Goal: Information Seeking & Learning: Learn about a topic

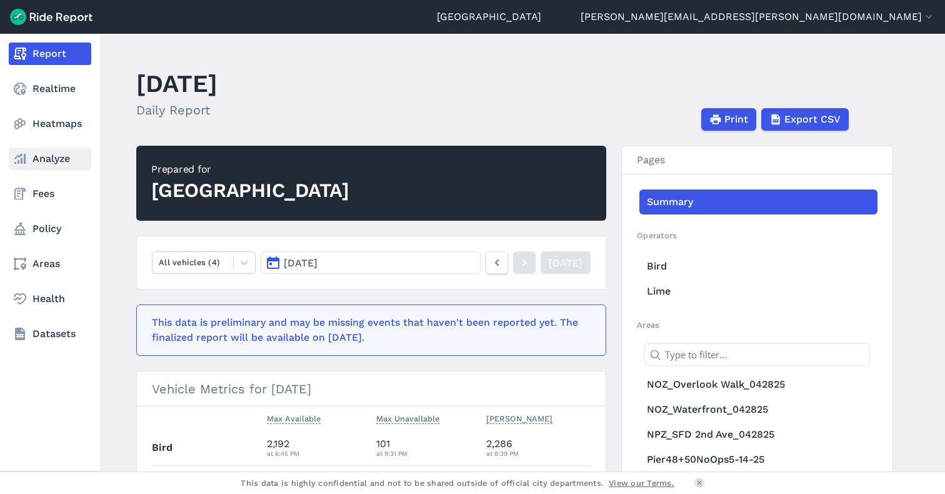
click at [39, 166] on link "Analyze" at bounding box center [50, 158] width 82 height 22
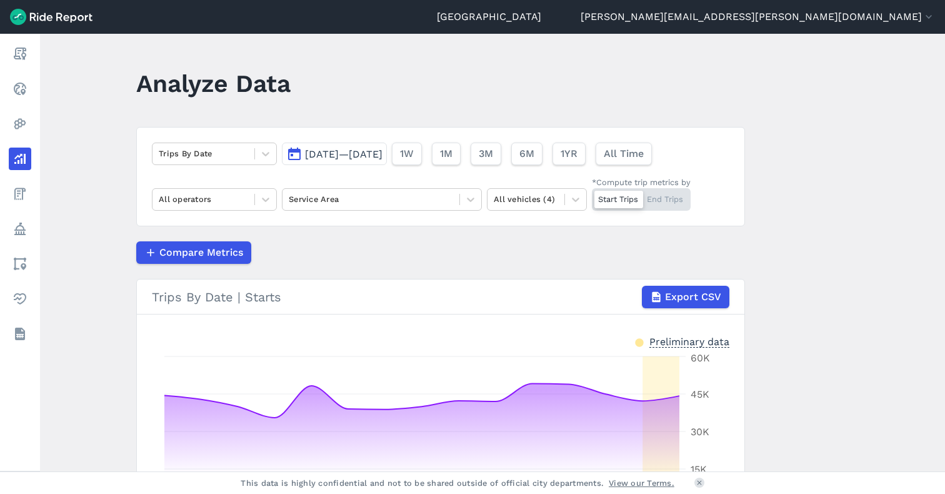
click at [345, 151] on span "[DATE]—[DATE]" at bounding box center [343, 154] width 77 height 12
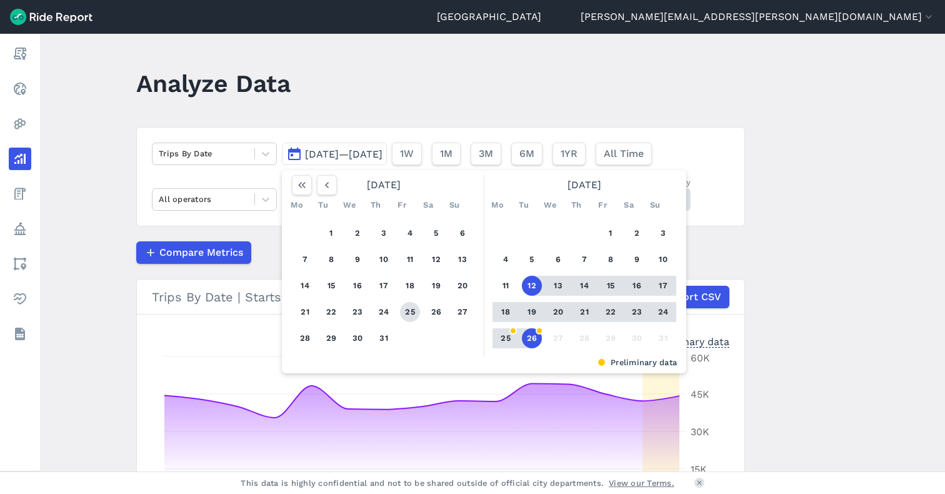
click at [414, 309] on button "25" at bounding box center [410, 312] width 20 height 20
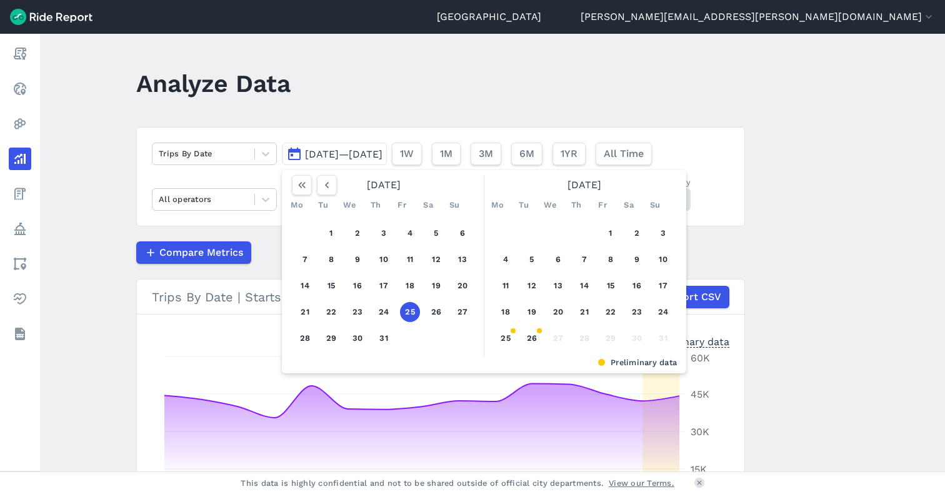
click at [414, 309] on button "25" at bounding box center [410, 312] width 20 height 20
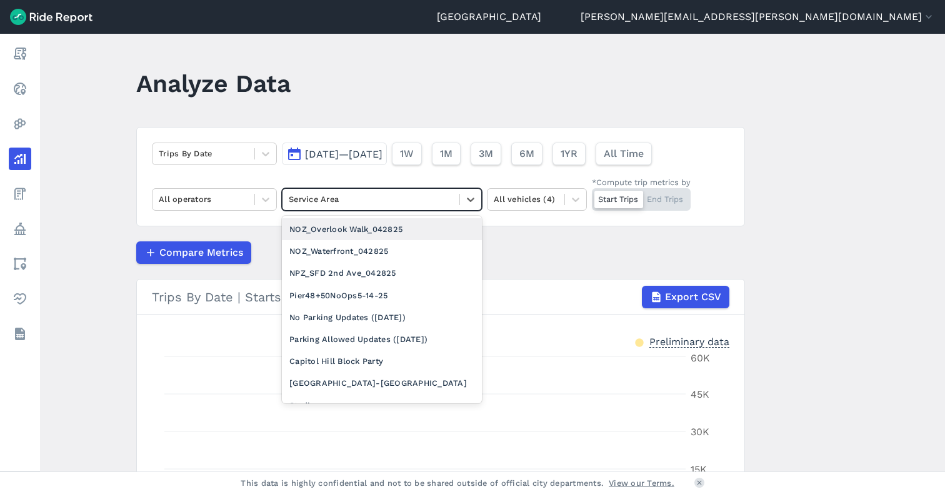
click at [372, 201] on div at bounding box center [371, 199] width 164 height 14
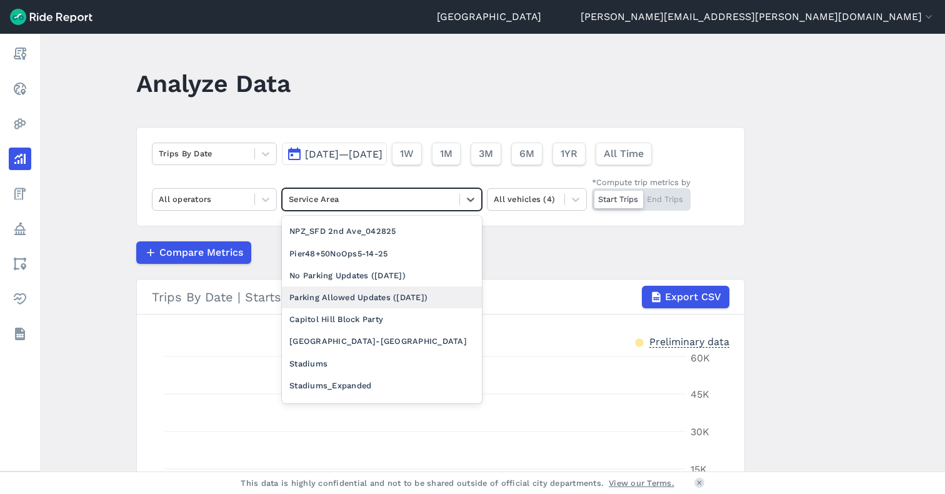
scroll to position [57, 0]
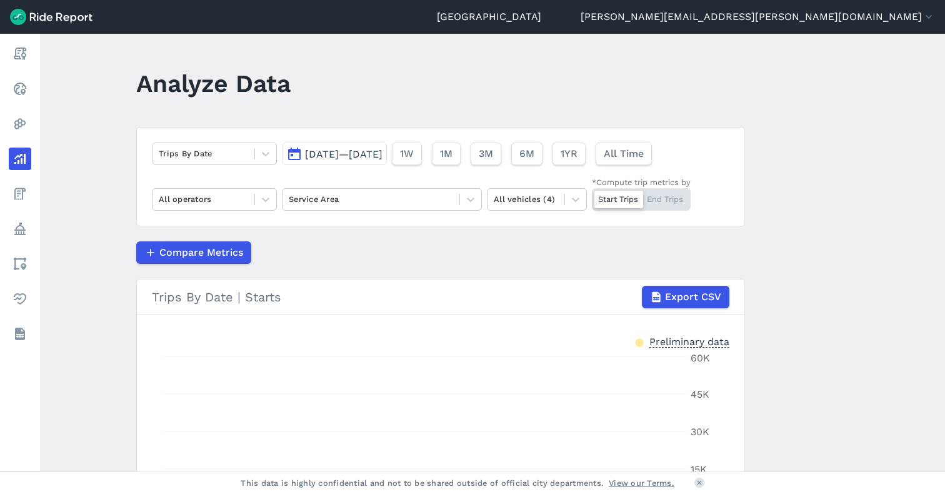
click at [382, 156] on span "Jul 25, 2025—Jul 25, 2025" at bounding box center [343, 154] width 77 height 12
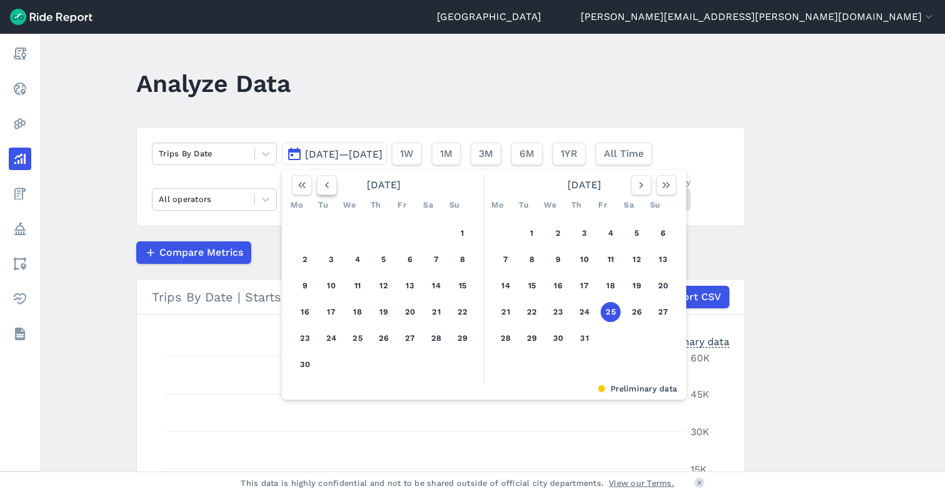
click at [329, 186] on icon "button" at bounding box center [326, 185] width 12 height 12
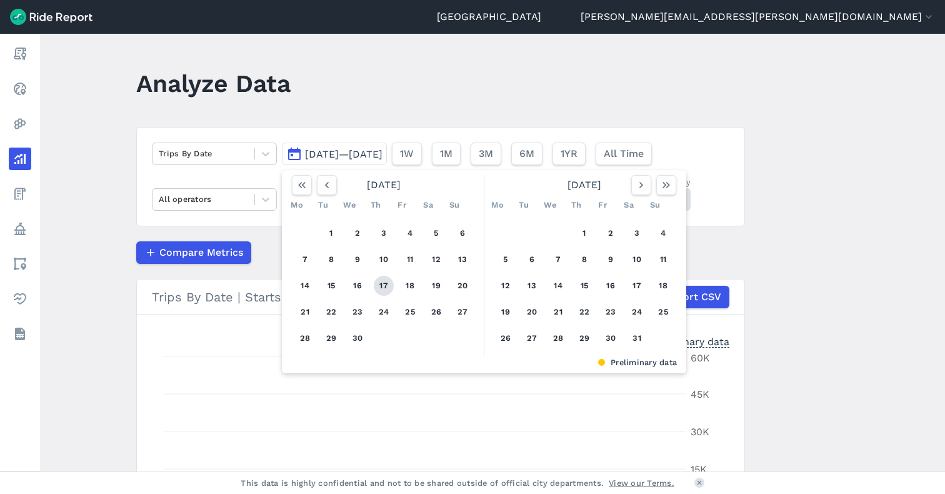
click at [382, 287] on button "17" at bounding box center [384, 286] width 20 height 20
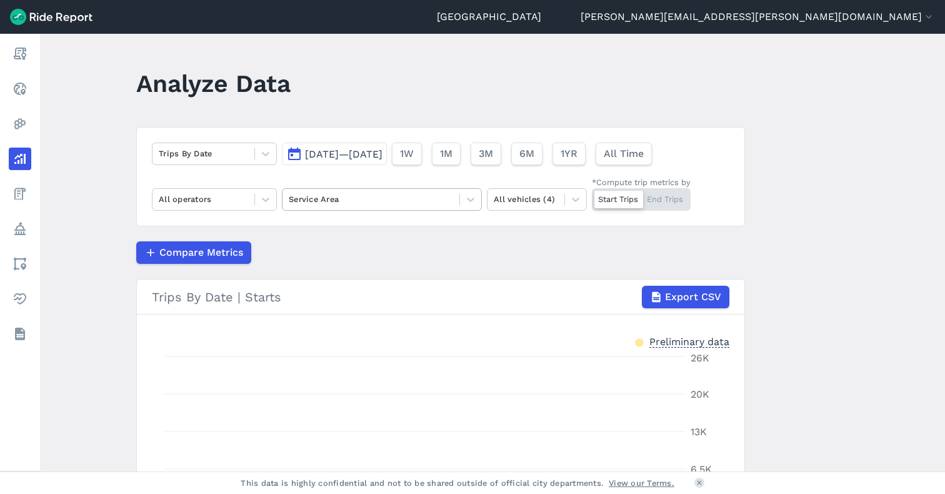
click at [376, 199] on div at bounding box center [371, 199] width 164 height 14
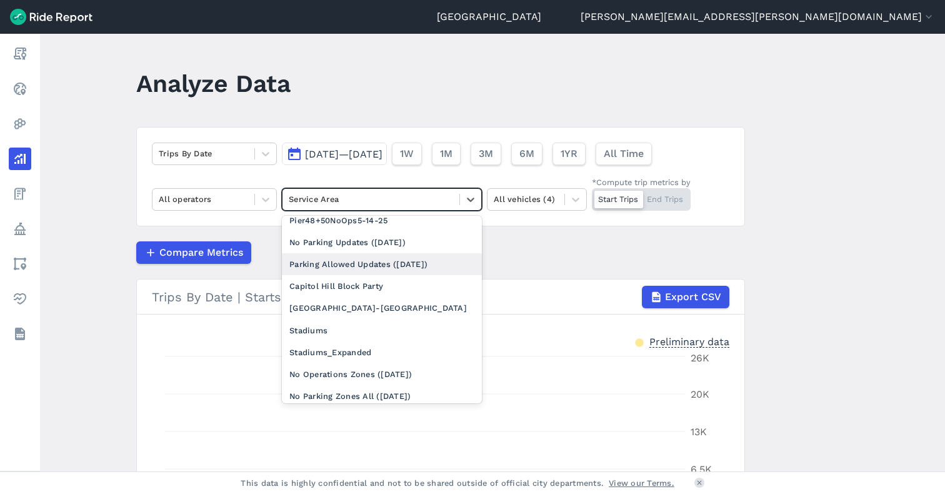
scroll to position [140, 0]
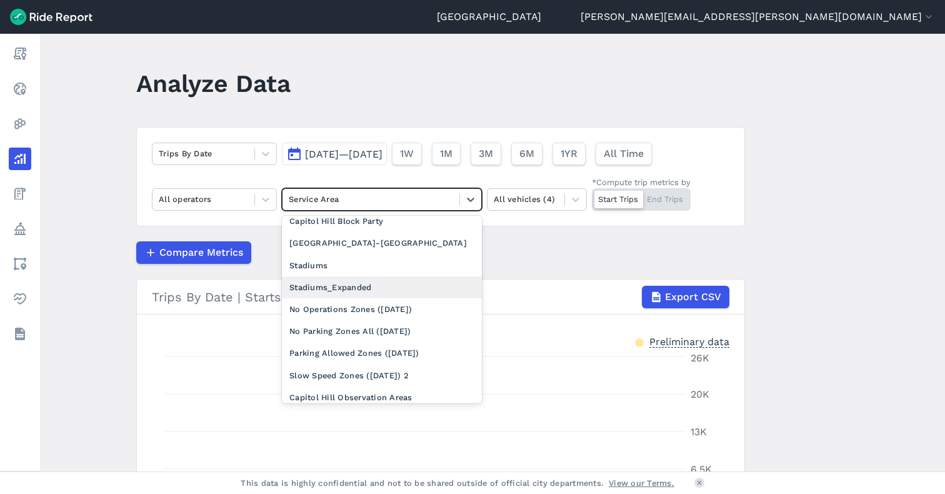
click at [368, 283] on div "Stadiums_Expanded" at bounding box center [382, 287] width 200 height 22
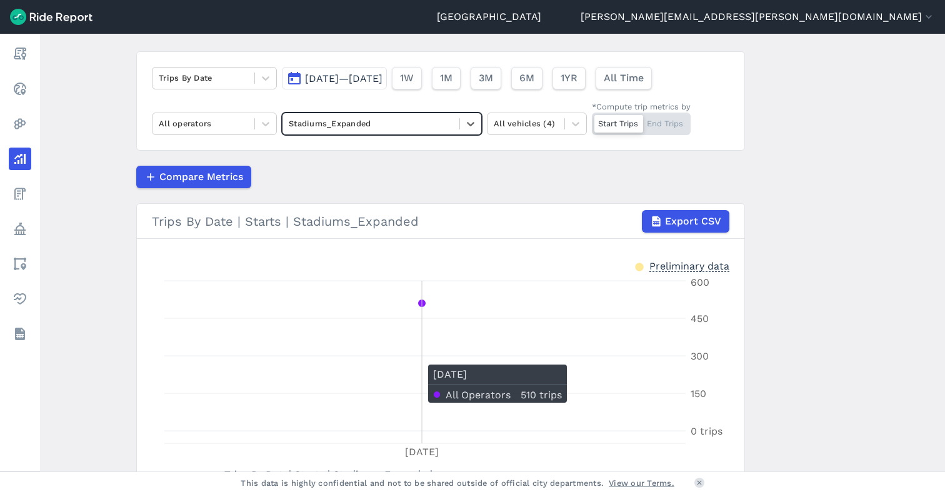
scroll to position [74, 0]
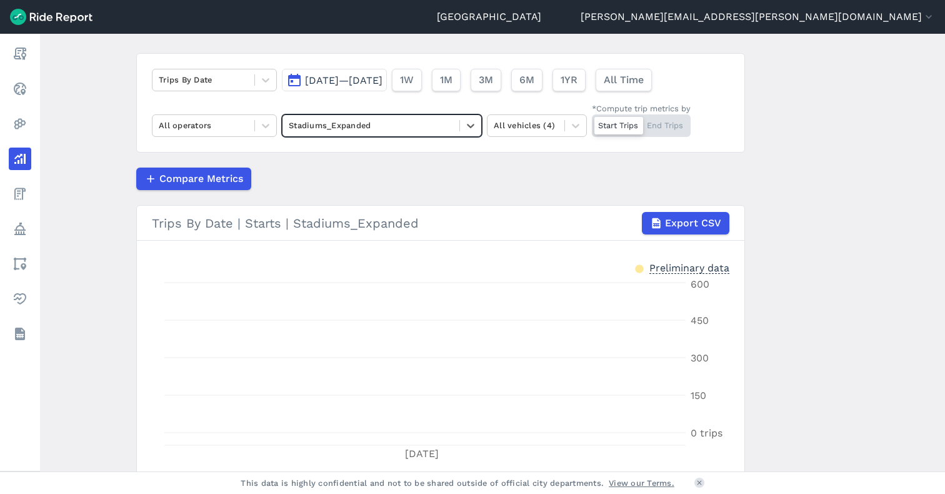
click at [670, 130] on div "Start Trips End Trips" at bounding box center [641, 125] width 99 height 22
click at [592, 122] on input "*Compute trip metrics by Start Trips End Trips" at bounding box center [592, 118] width 0 height 8
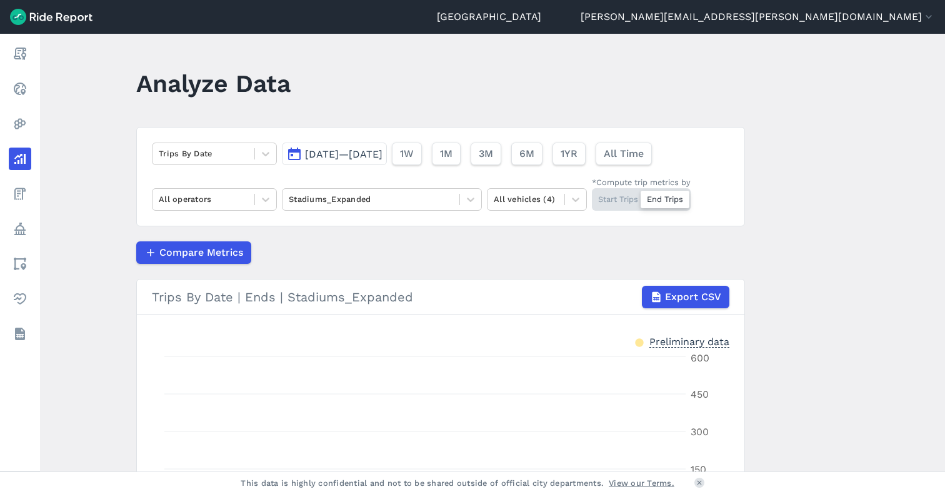
click at [325, 151] on span "Apr 17, 2025—Apr 17, 2025" at bounding box center [343, 154] width 77 height 12
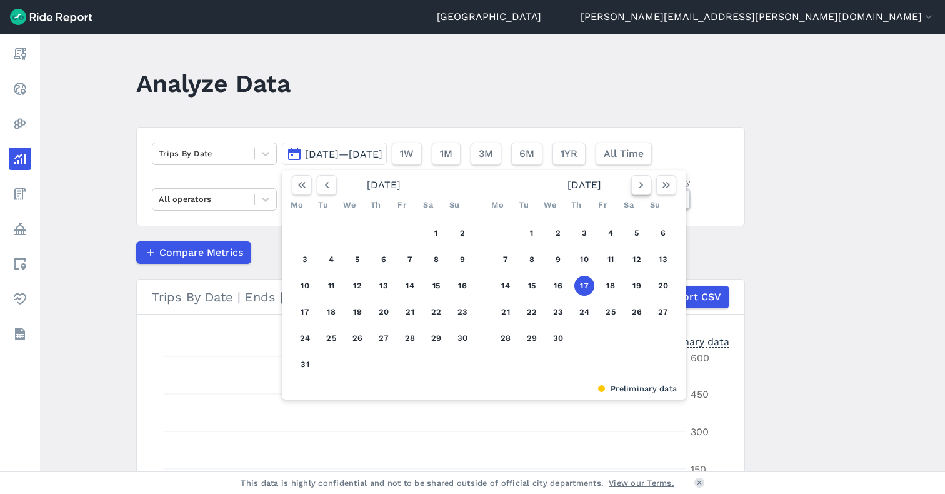
click at [644, 183] on div at bounding box center [653, 185] width 45 height 20
click at [644, 183] on icon "button" at bounding box center [641, 185] width 12 height 12
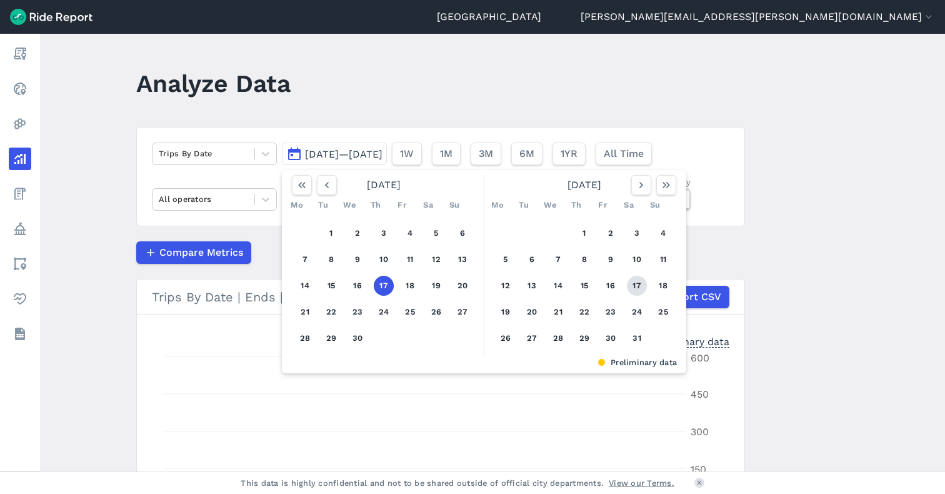
click at [632, 291] on button "17" at bounding box center [637, 286] width 20 height 20
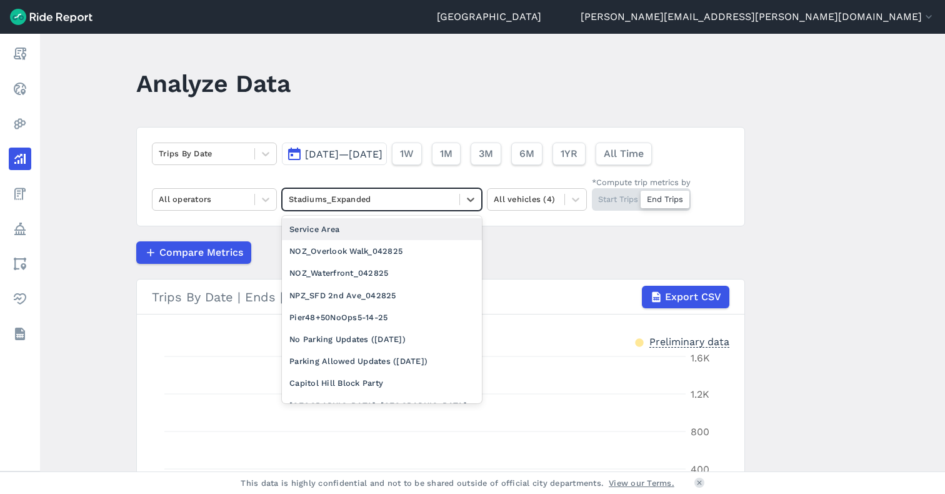
click at [407, 196] on div at bounding box center [371, 199] width 164 height 14
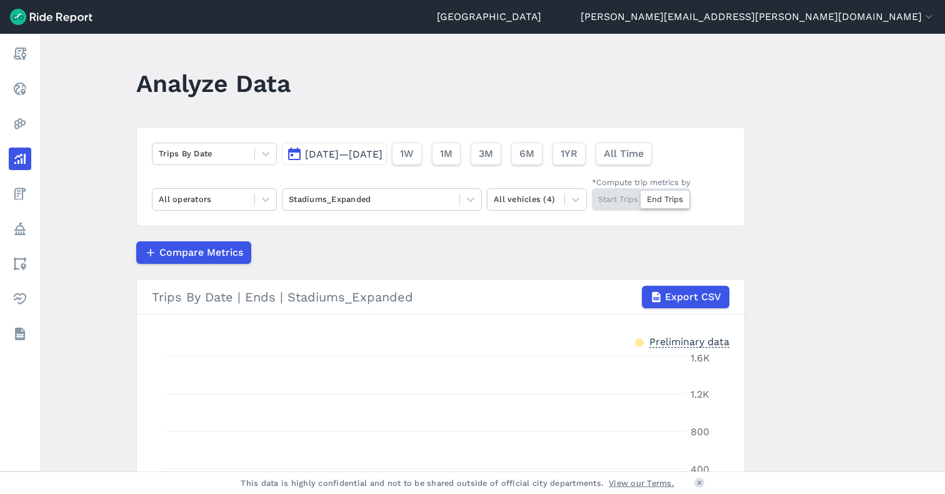
click at [549, 248] on div "Compare Metrics" at bounding box center [440, 252] width 609 height 22
click at [623, 197] on div "Start Trips End Trips" at bounding box center [641, 199] width 99 height 22
click at [592, 196] on input "*Compute trip metrics by Start Trips End Trips" at bounding box center [592, 192] width 0 height 8
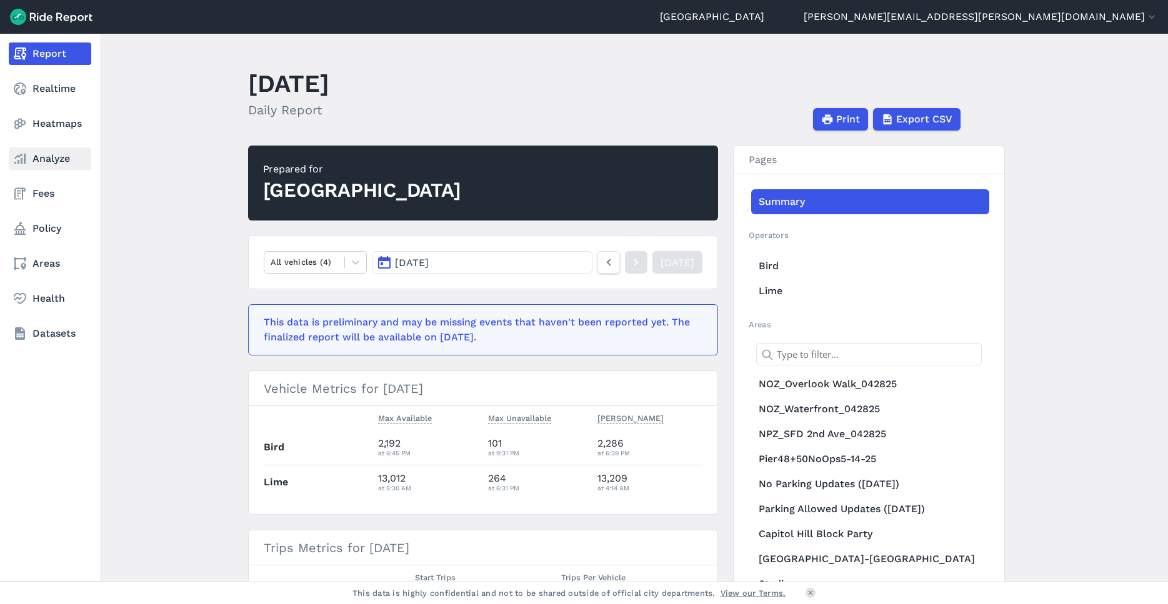
click at [39, 160] on link "Analyze" at bounding box center [50, 158] width 82 height 22
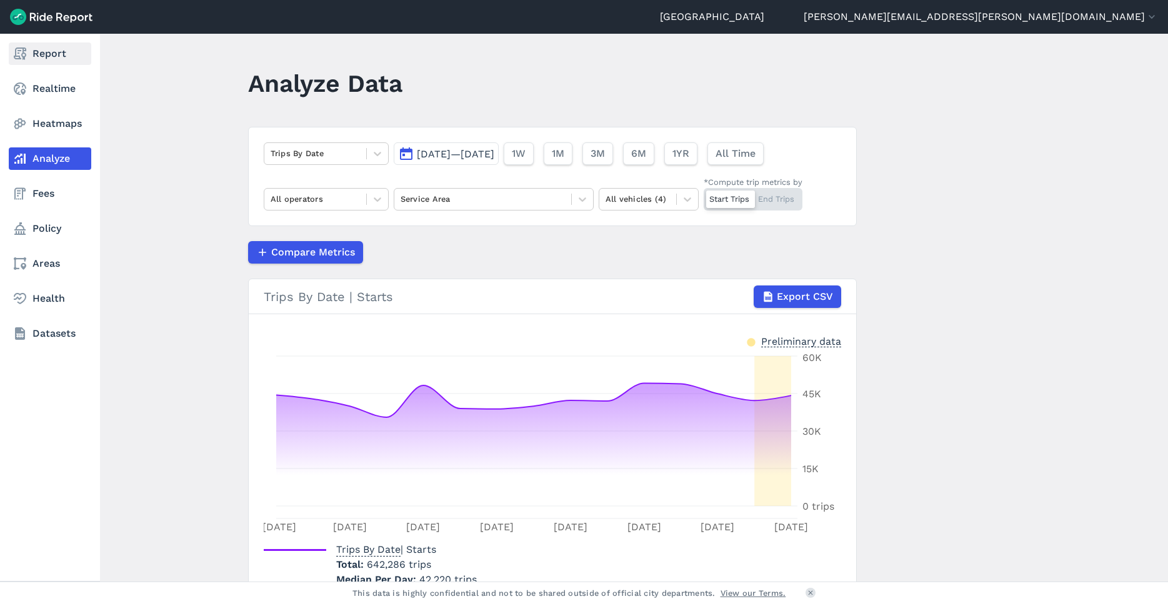
click at [16, 61] on link "Report" at bounding box center [50, 53] width 82 height 22
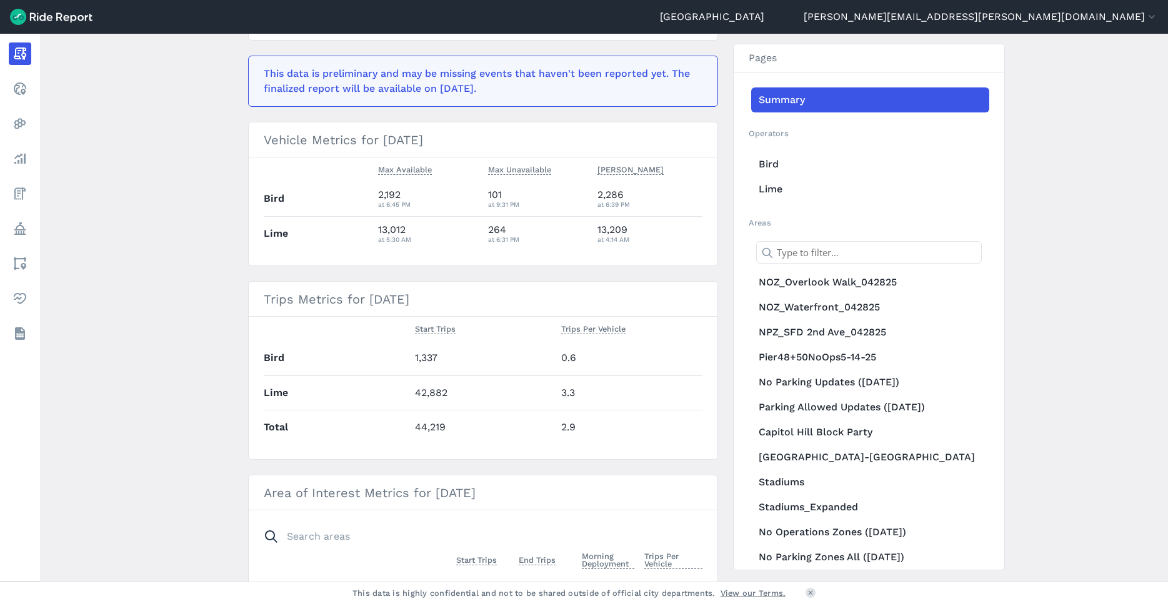
scroll to position [250, 0]
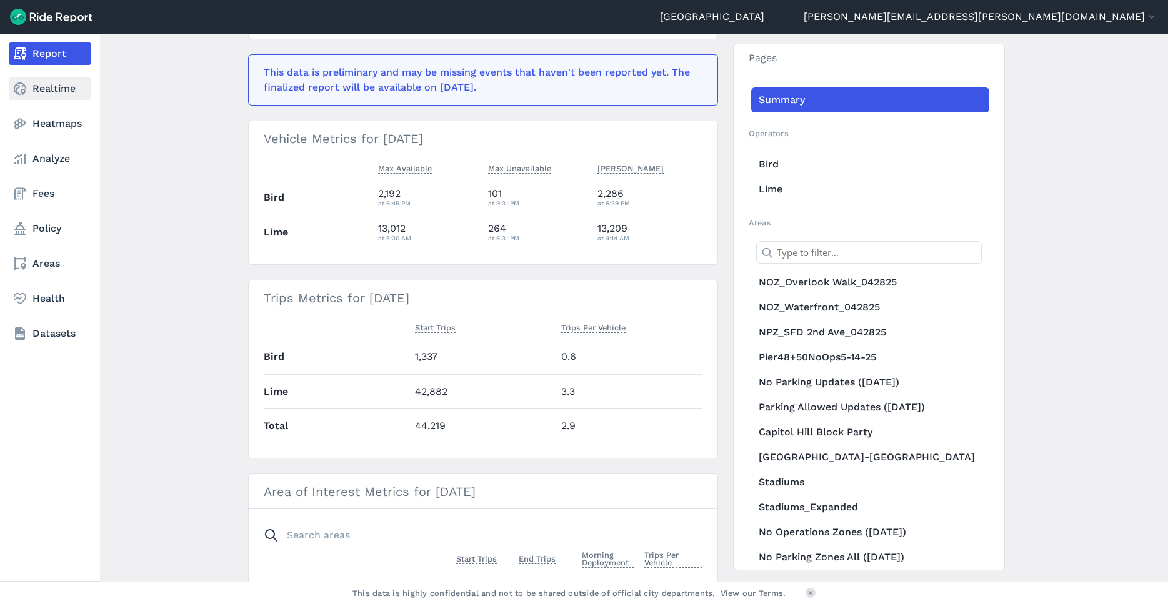
click at [19, 88] on icon at bounding box center [19, 88] width 15 height 15
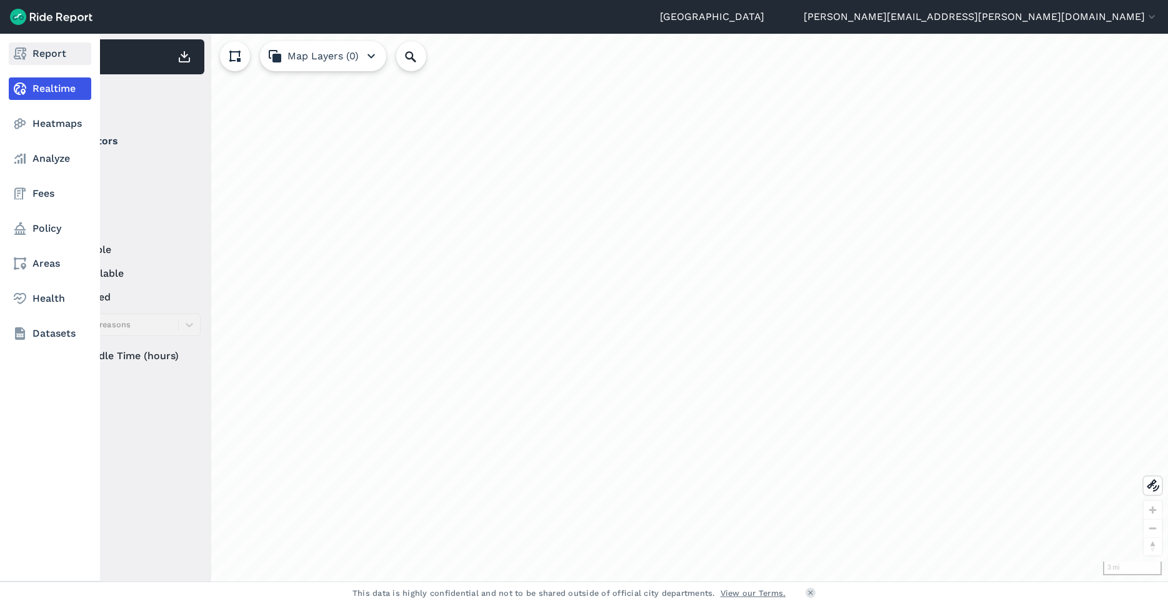
click at [25, 51] on use at bounding box center [20, 53] width 12 height 12
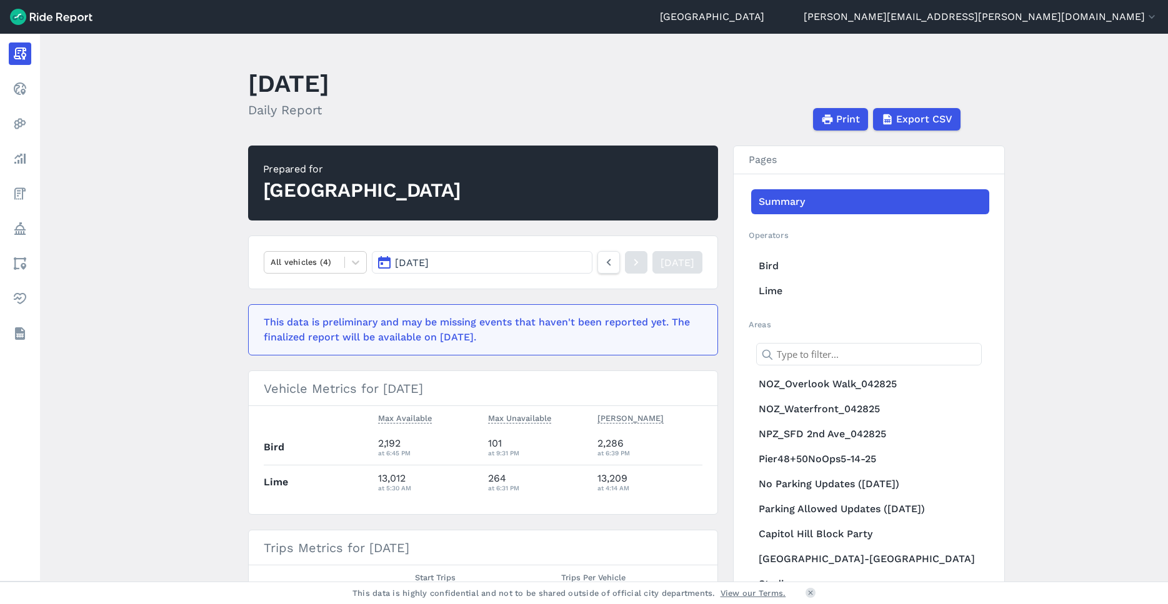
scroll to position [187, 0]
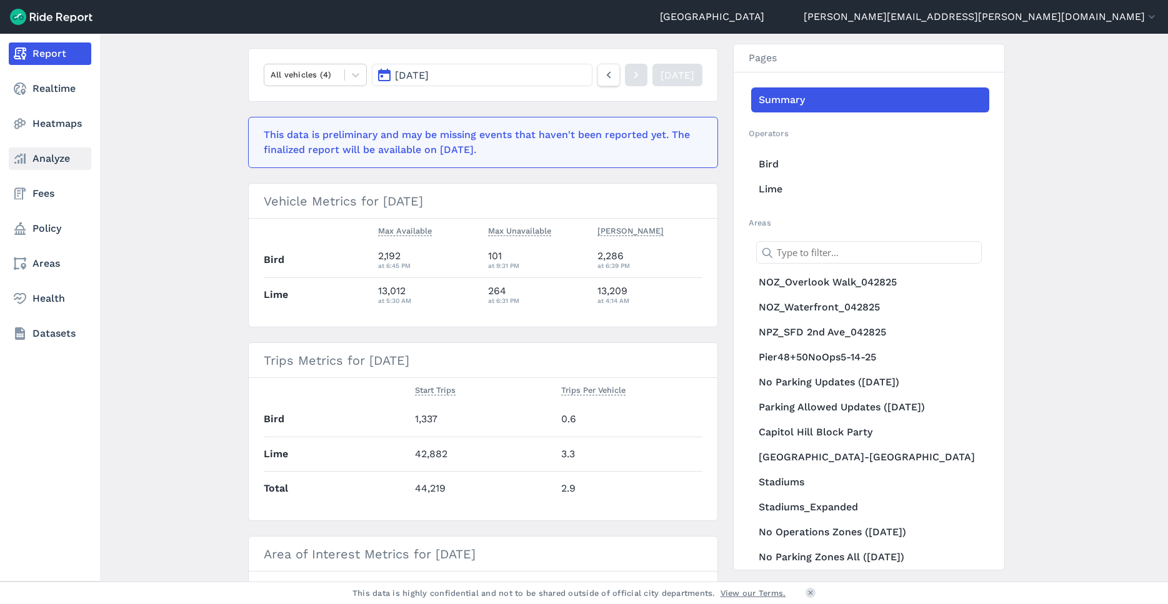
click at [47, 157] on link "Analyze" at bounding box center [50, 158] width 82 height 22
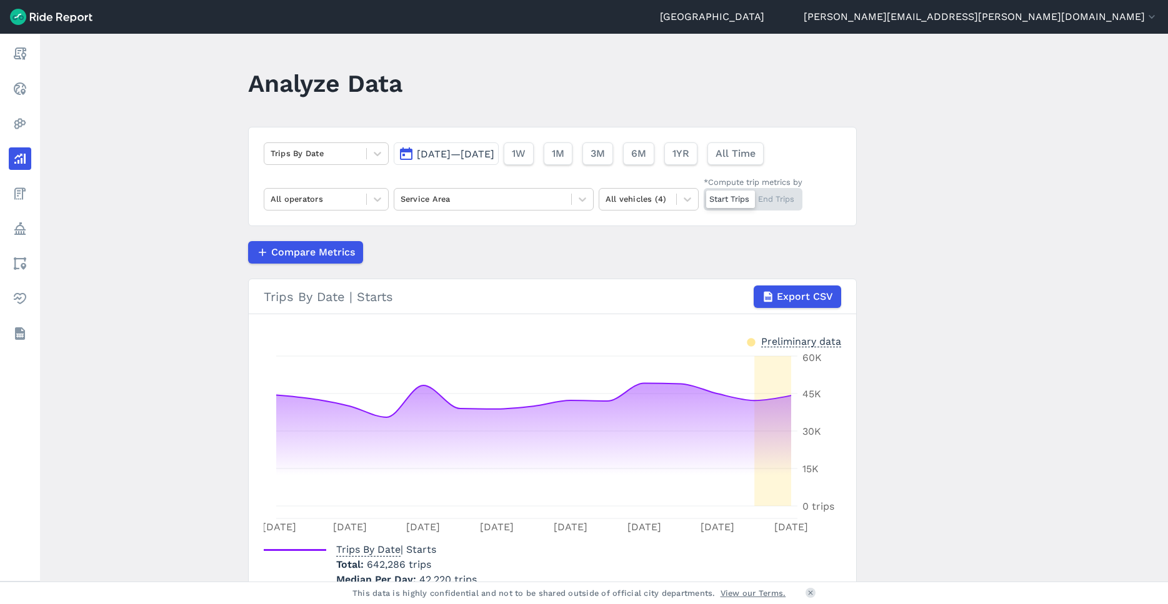
click at [474, 137] on div "[DATE]—[DATE] 1W 1M 3M 6M 1YR All Time" at bounding box center [581, 150] width 375 height 27
click at [476, 152] on span "[DATE]—[DATE]" at bounding box center [455, 154] width 77 height 12
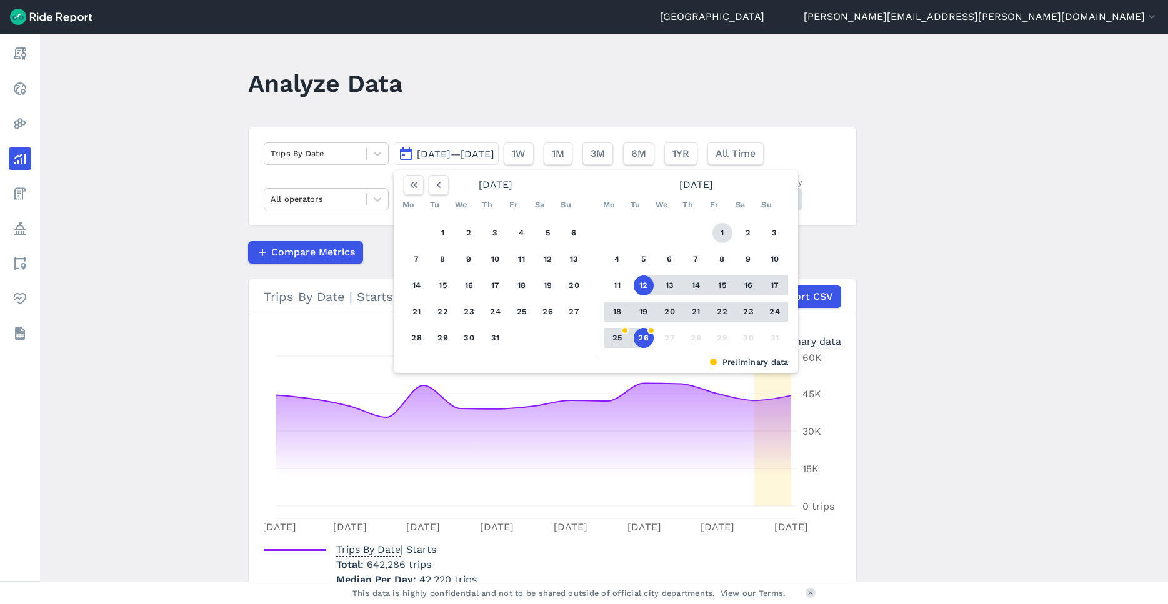
click at [724, 227] on button "1" at bounding box center [722, 233] width 20 height 20
click at [642, 345] on button "26" at bounding box center [644, 338] width 20 height 20
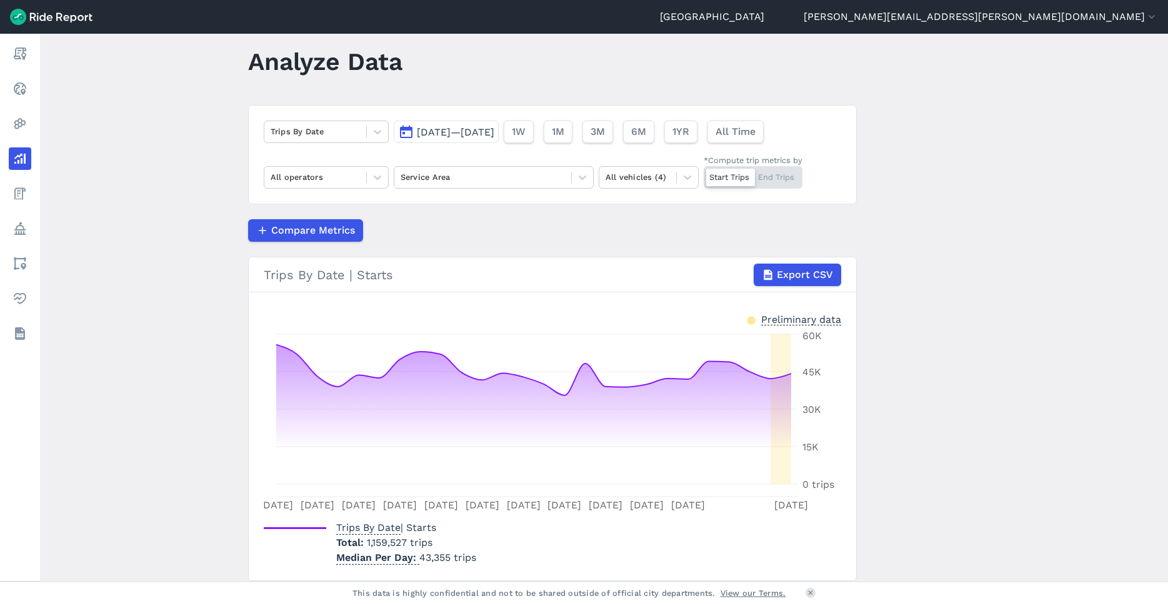
scroll to position [4, 0]
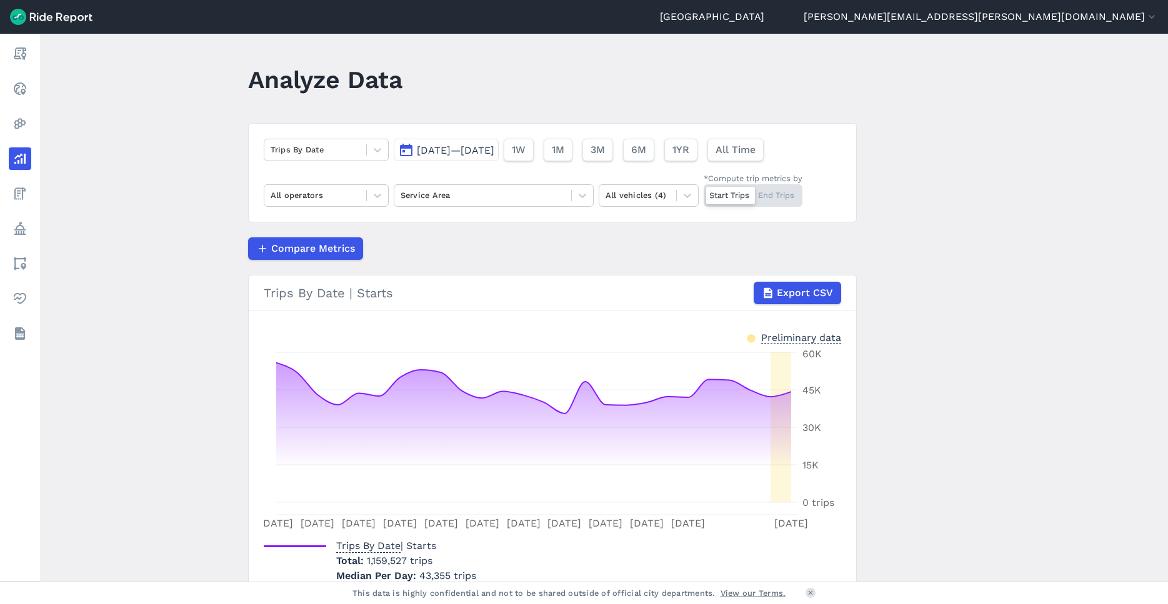
click at [494, 146] on span "[DATE]—[DATE]" at bounding box center [455, 150] width 77 height 12
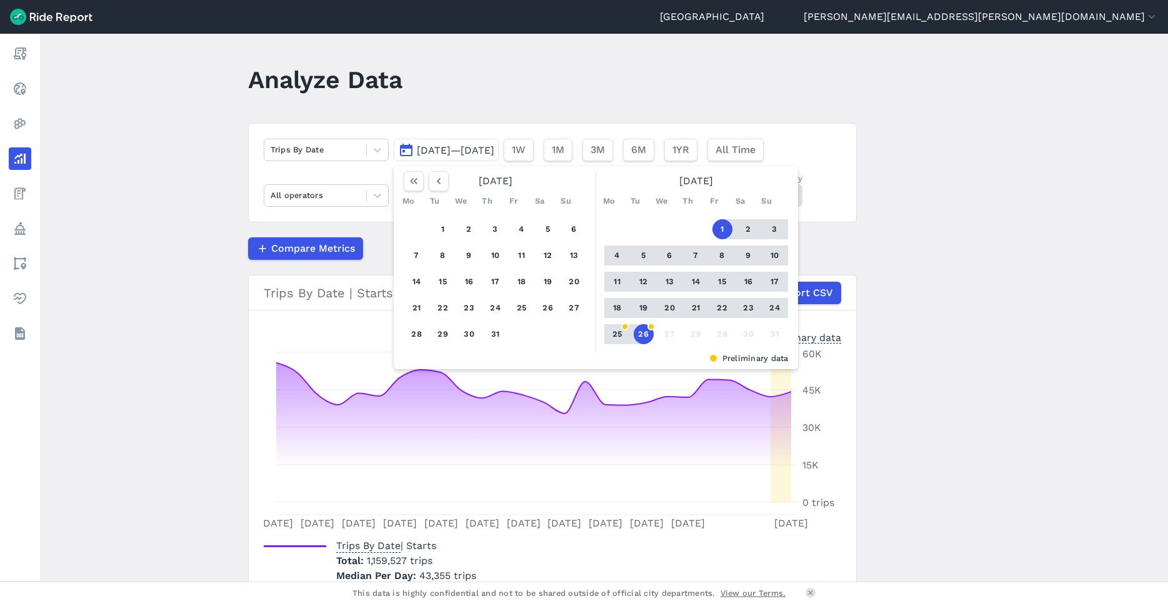
drag, startPoint x: 438, startPoint y: 229, endPoint x: 445, endPoint y: 245, distance: 17.1
click at [438, 229] on button "1" at bounding box center [443, 229] width 20 height 20
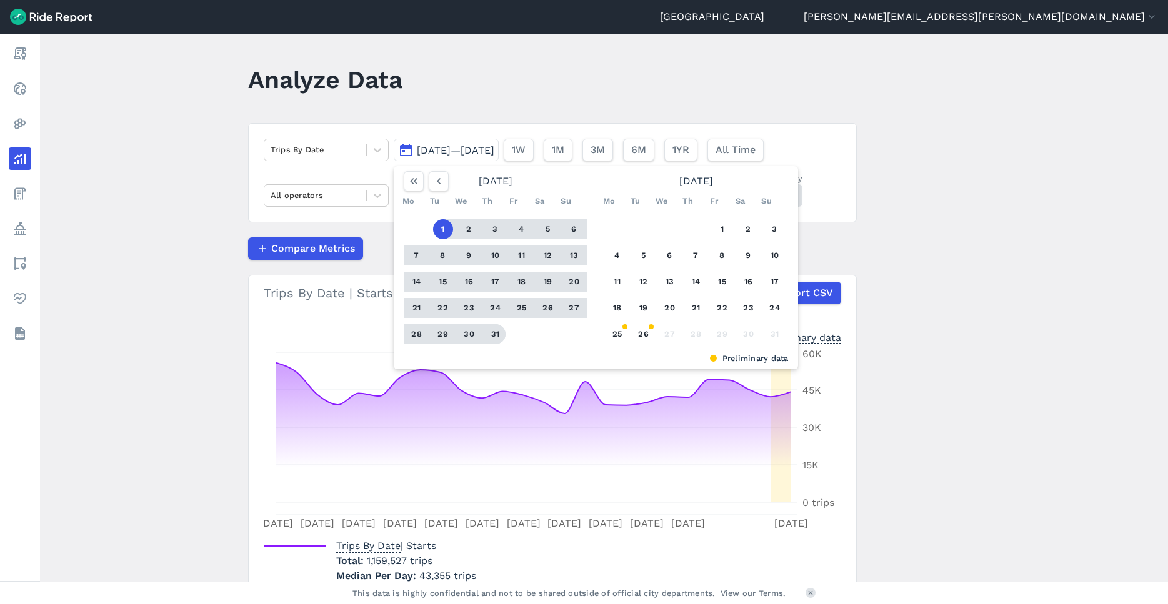
click at [499, 336] on button "31" at bounding box center [495, 334] width 20 height 20
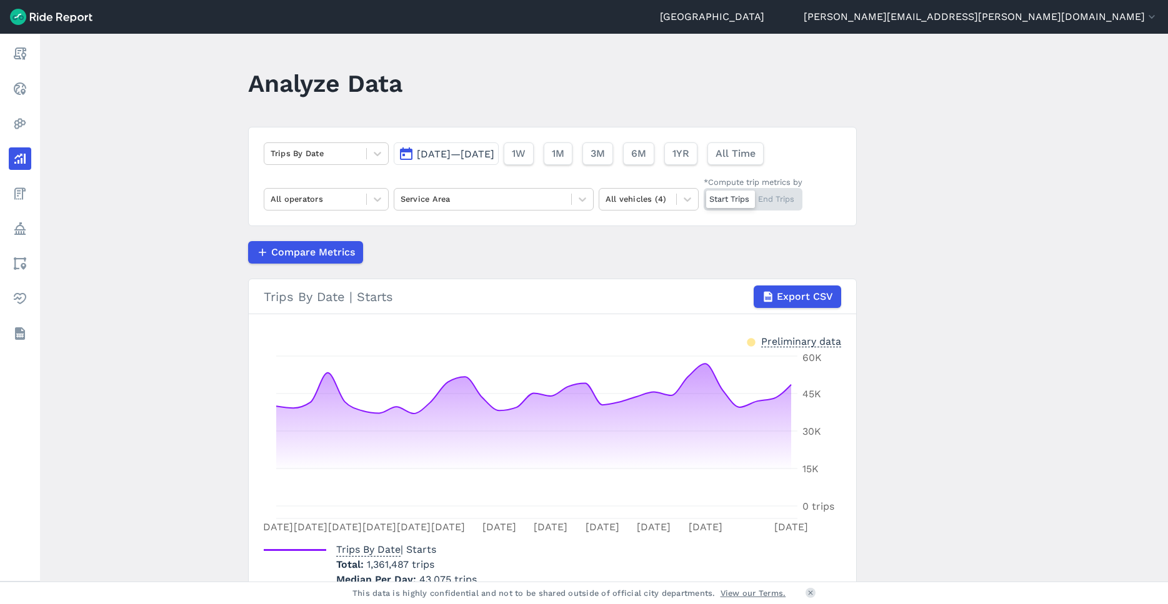
click at [494, 156] on span "[DATE]—[DATE]" at bounding box center [455, 154] width 77 height 12
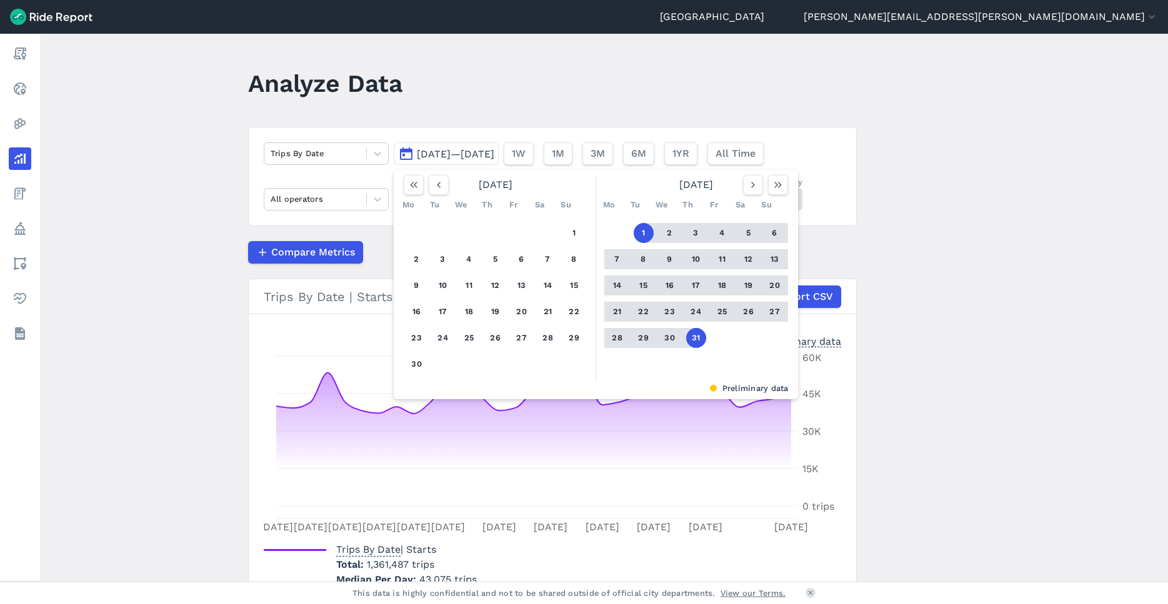
click at [640, 234] on button "1" at bounding box center [644, 233] width 20 height 20
click at [749, 311] on button "26" at bounding box center [748, 312] width 20 height 20
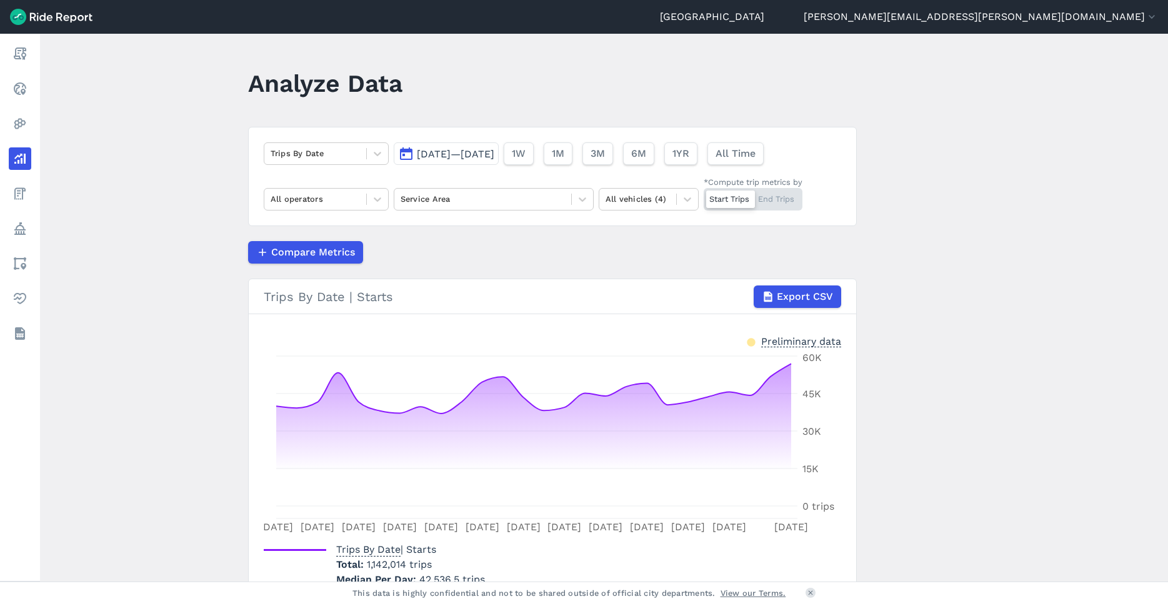
click at [478, 154] on span "[DATE]—[DATE]" at bounding box center [455, 154] width 77 height 12
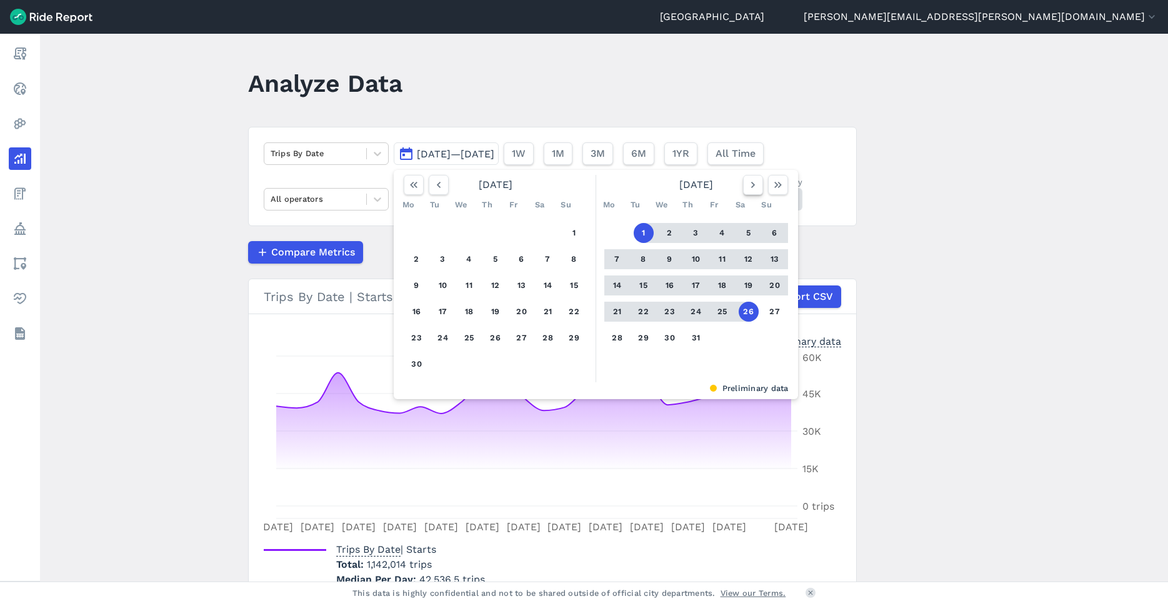
click at [756, 185] on icon "button" at bounding box center [753, 185] width 12 height 12
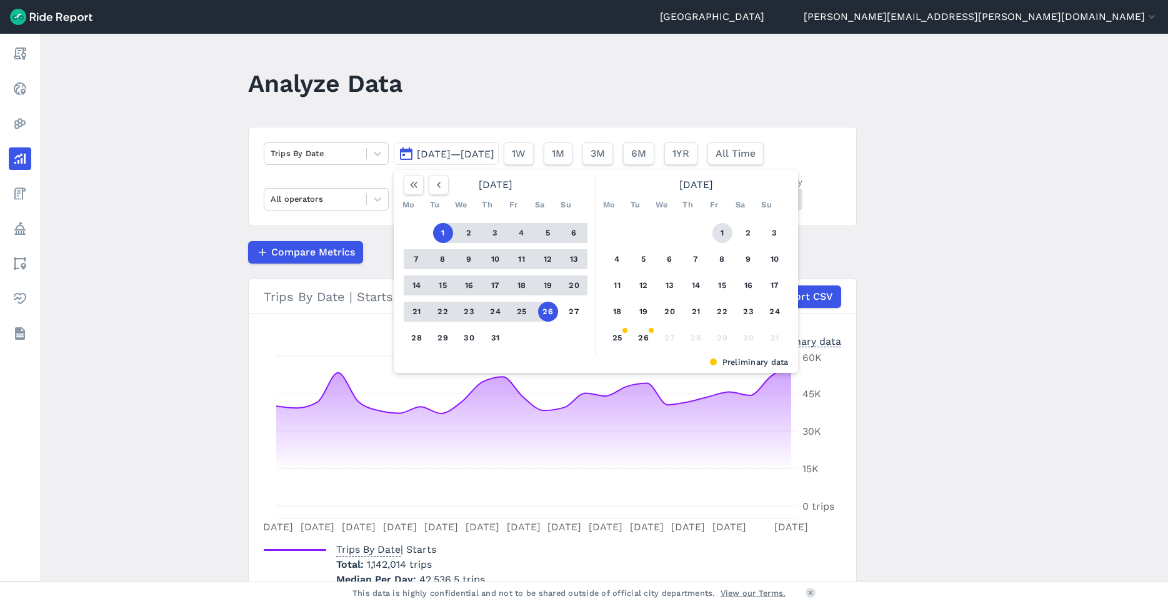
click at [715, 229] on button "1" at bounding box center [722, 233] width 20 height 20
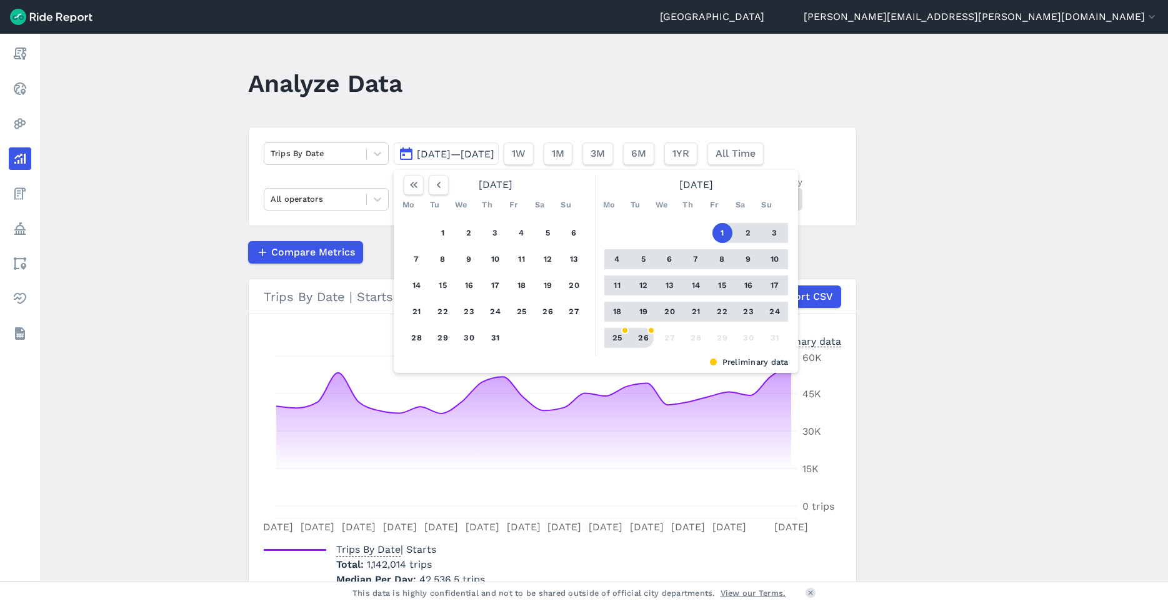
click at [643, 341] on button "26" at bounding box center [644, 338] width 20 height 20
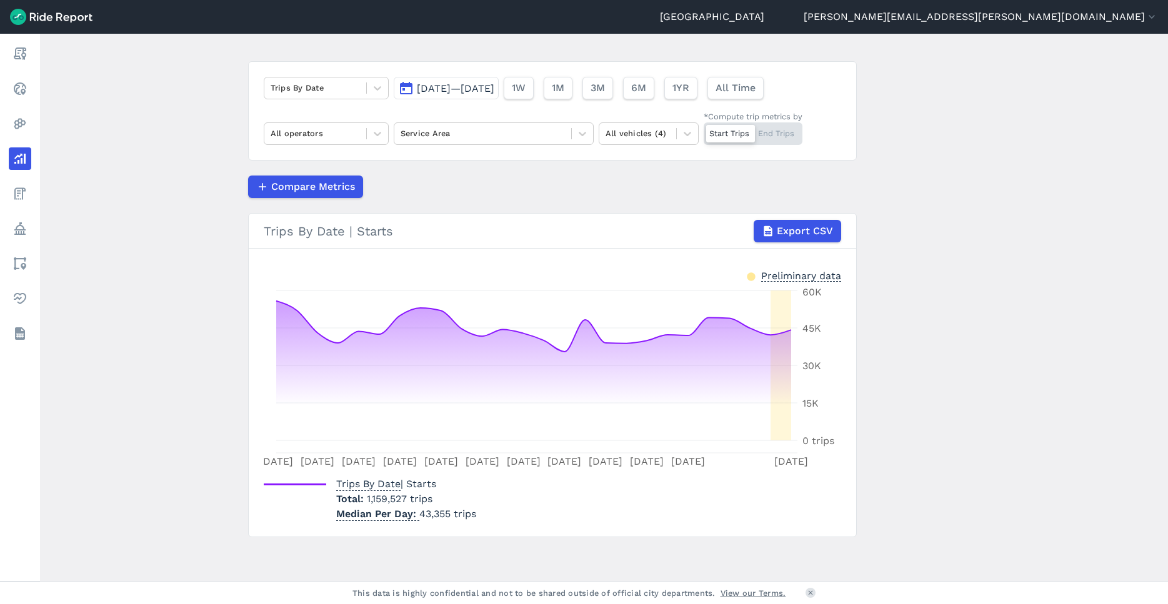
scroll to position [66, 0]
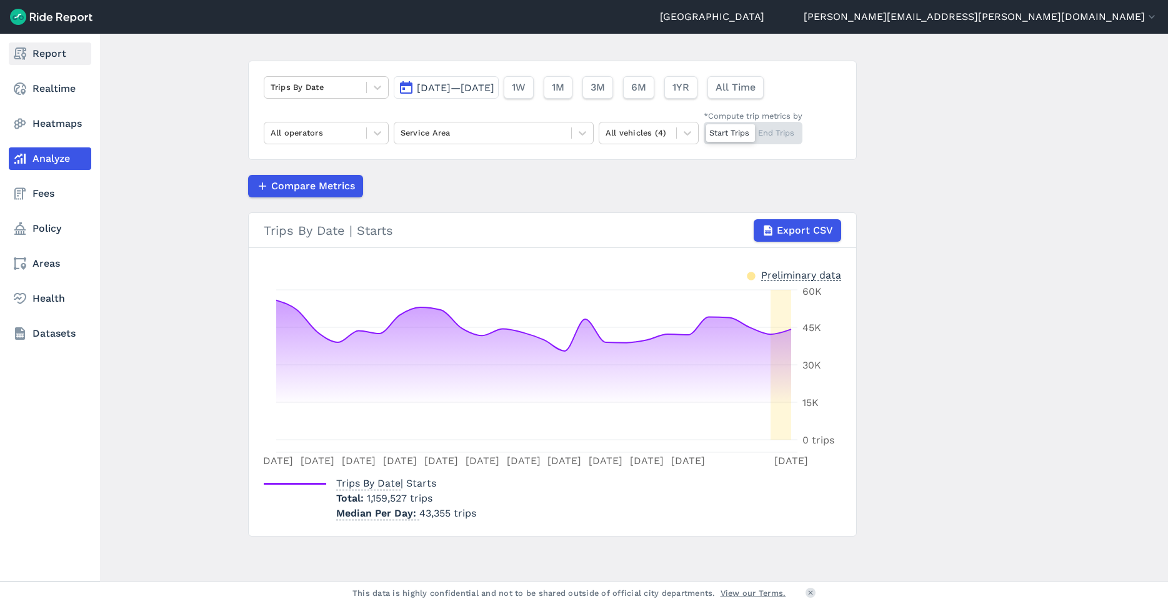
click at [22, 57] on icon at bounding box center [19, 53] width 15 height 15
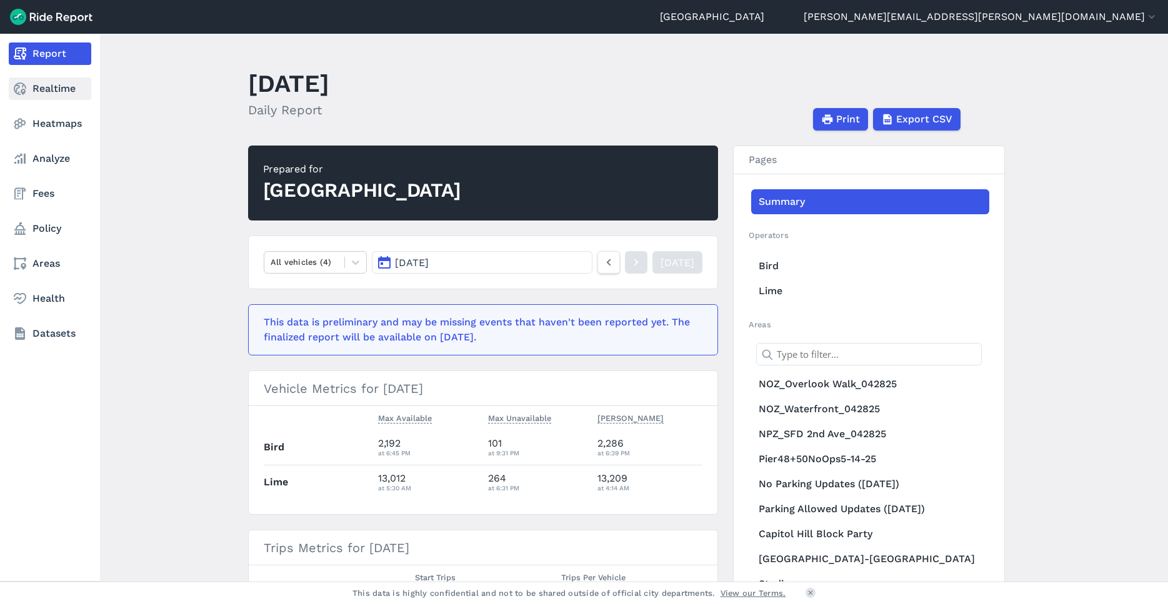
click at [52, 91] on link "Realtime" at bounding box center [50, 88] width 82 height 22
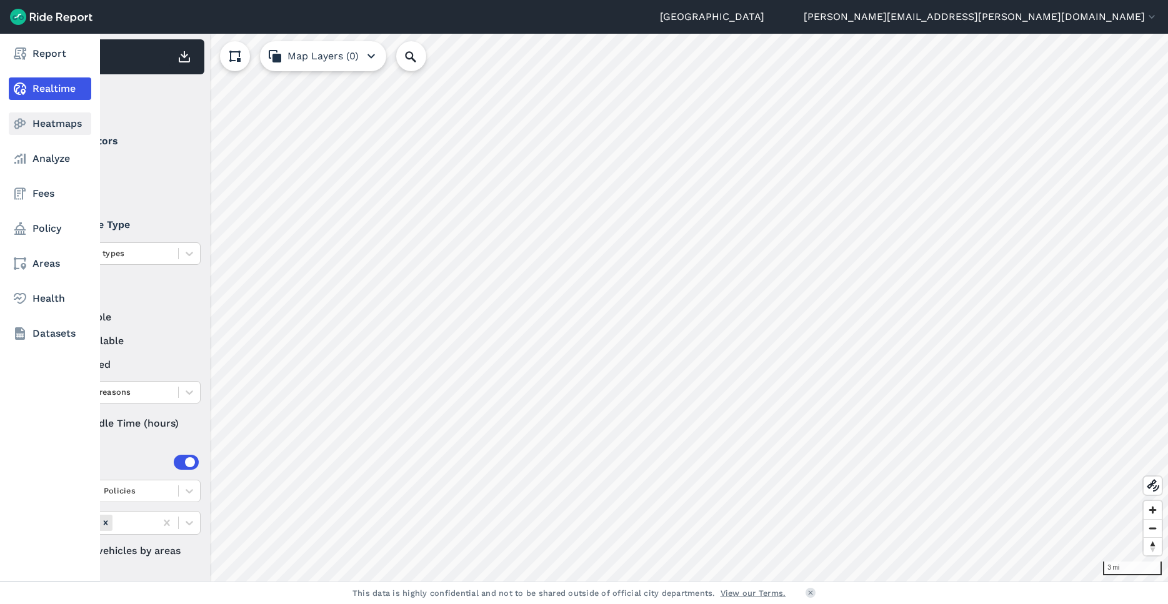
click at [24, 122] on icon at bounding box center [19, 123] width 15 height 15
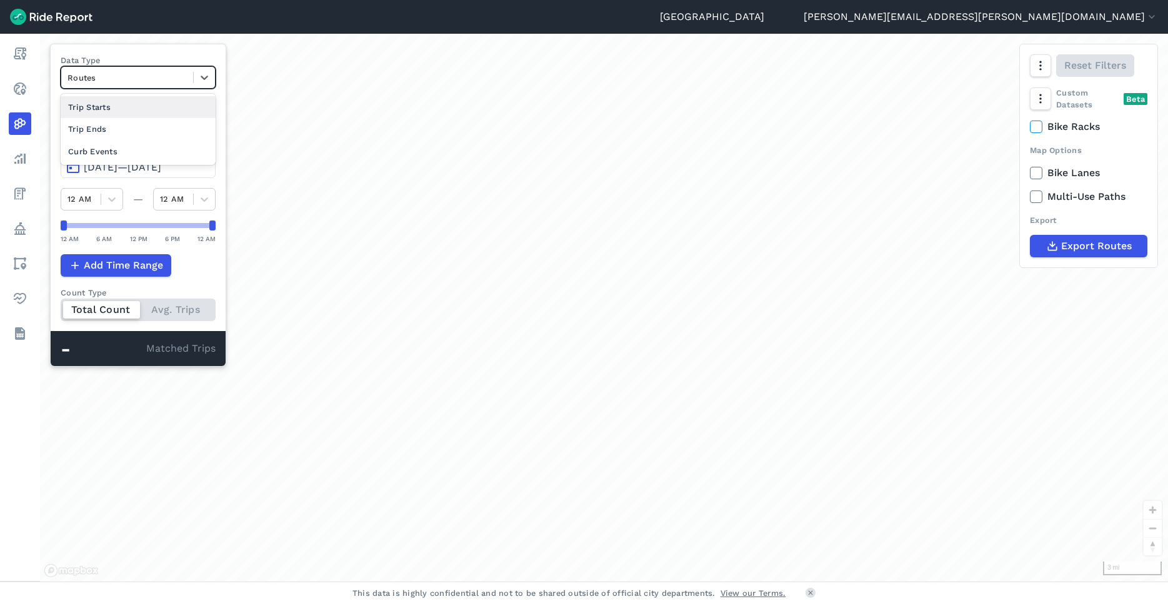
click at [133, 81] on div at bounding box center [126, 78] width 119 height 14
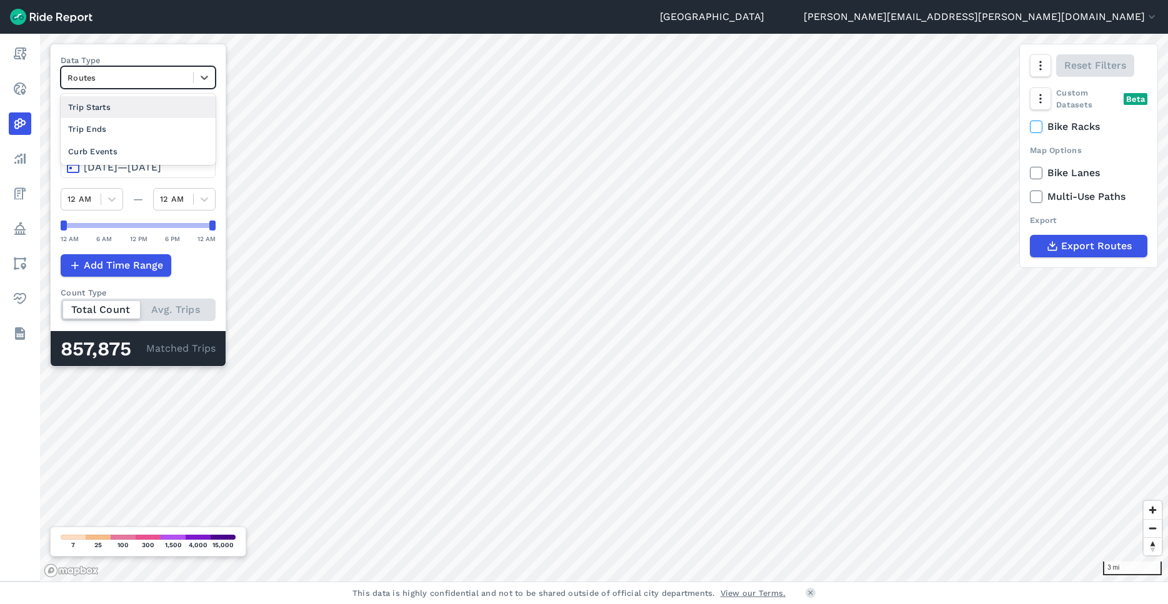
click at [153, 103] on div "Trip Starts" at bounding box center [138, 107] width 155 height 22
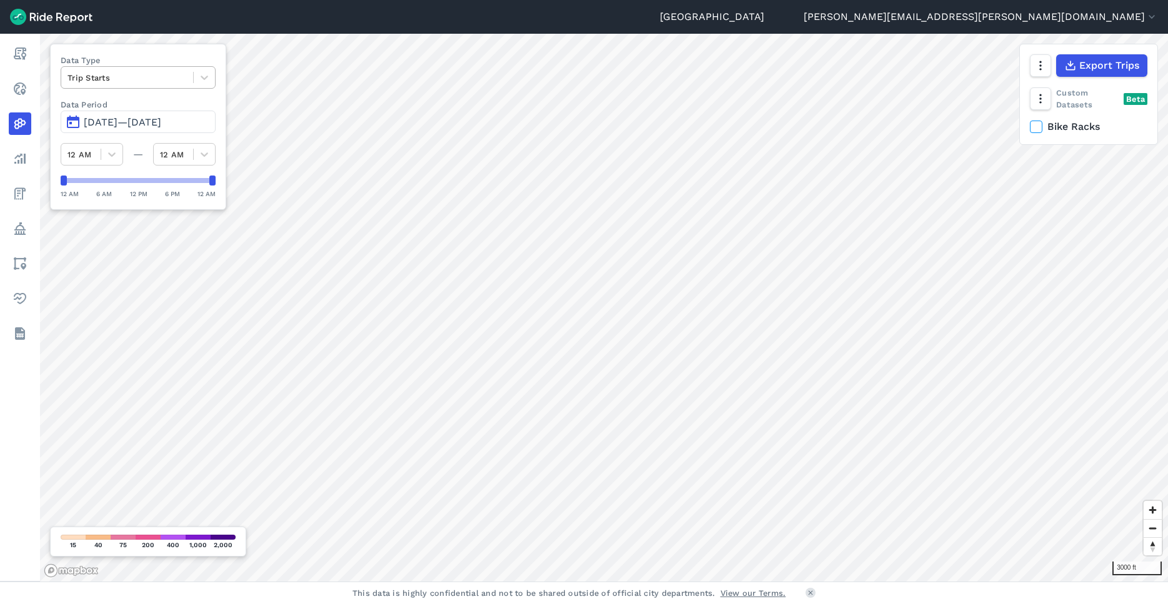
click at [105, 82] on div at bounding box center [126, 78] width 119 height 14
click at [116, 136] on div "Routes" at bounding box center [138, 129] width 155 height 22
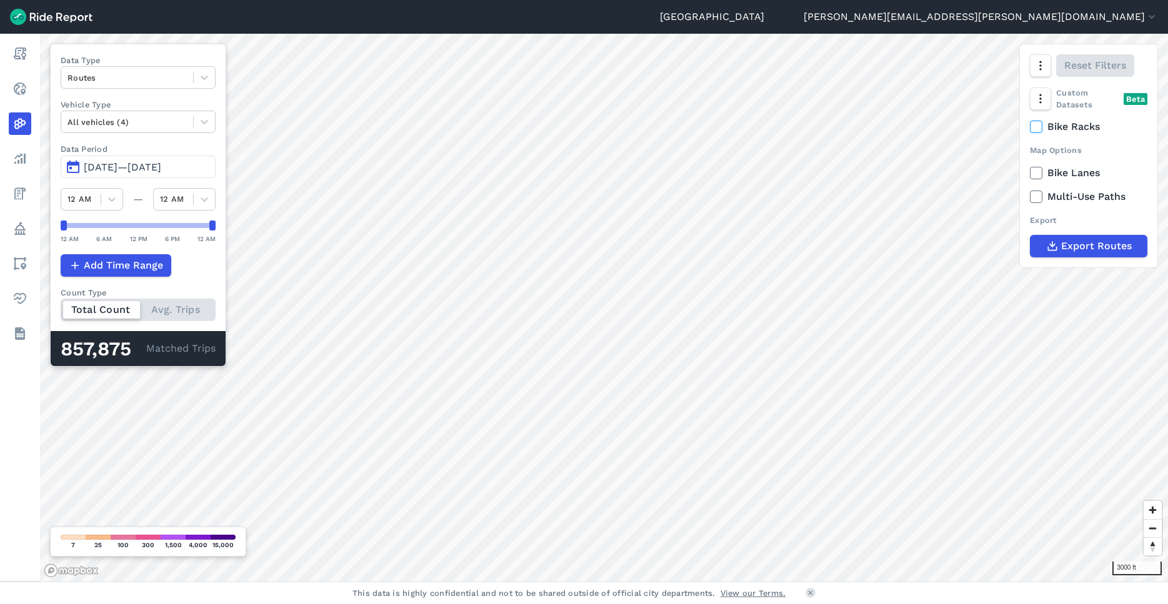
click at [142, 167] on span "[DATE]—[DATE]" at bounding box center [122, 167] width 77 height 12
drag, startPoint x: 212, startPoint y: 227, endPoint x: 101, endPoint y: 232, distance: 111.3
click at [101, 232] on div "12 AM 6 AM 12 PM 6 PM 12 AM" at bounding box center [138, 233] width 155 height 24
drag, startPoint x: 65, startPoint y: 226, endPoint x: 82, endPoint y: 226, distance: 16.9
click at [82, 226] on div at bounding box center [82, 226] width 6 height 10
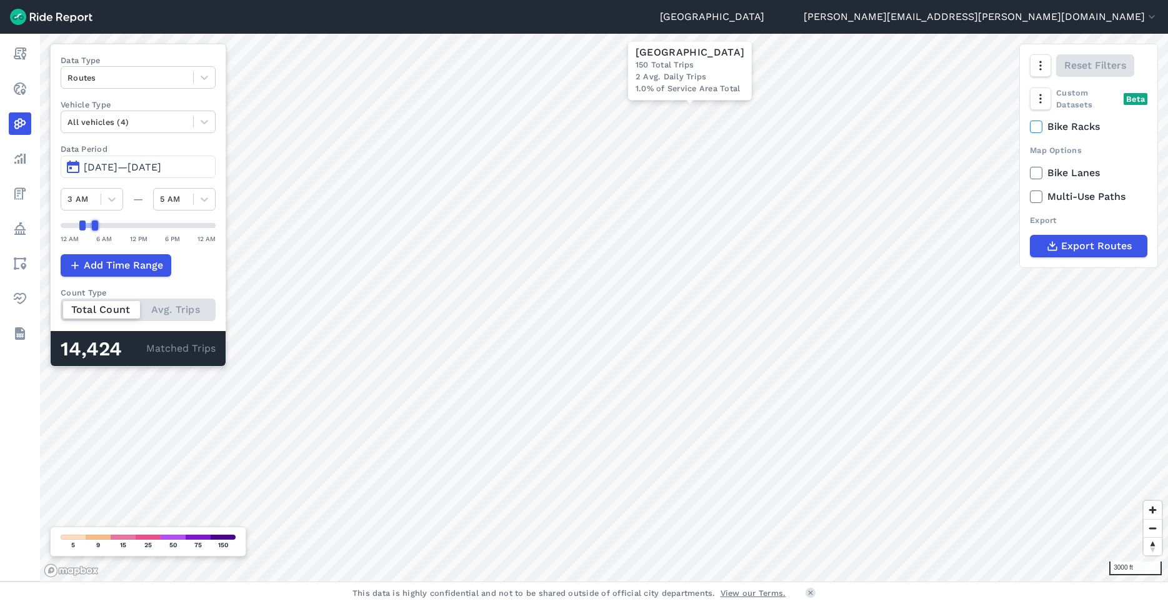
drag, startPoint x: 100, startPoint y: 226, endPoint x: 93, endPoint y: 226, distance: 6.9
click at [93, 226] on div at bounding box center [95, 226] width 6 height 10
